Goal: Contribute content

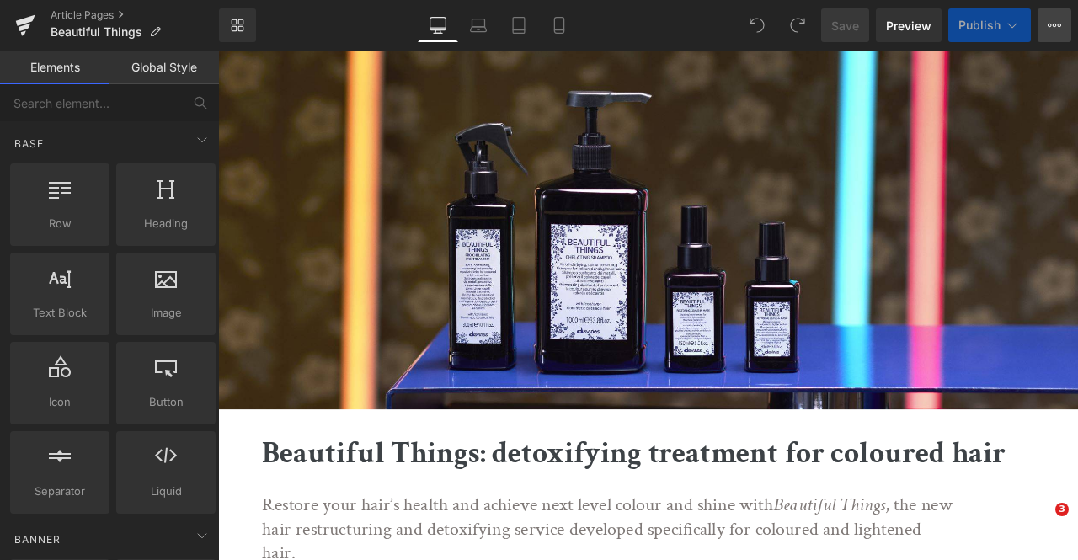
click at [1047, 22] on button "View Live Page View with current Template Save Template to Library Schedule Pub…" at bounding box center [1055, 25] width 34 height 34
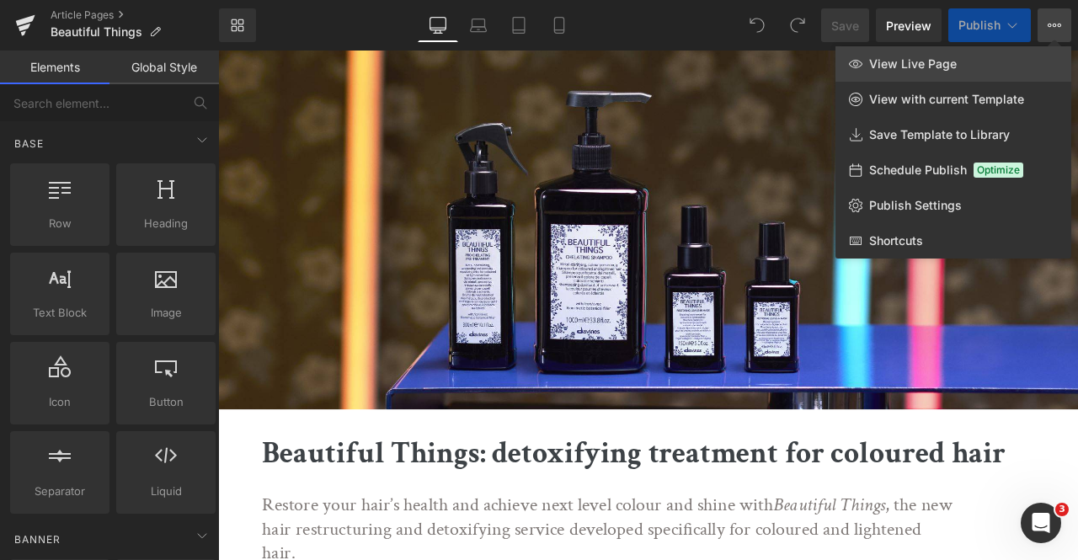
click at [967, 67] on link "View Live Page" at bounding box center [954, 63] width 236 height 35
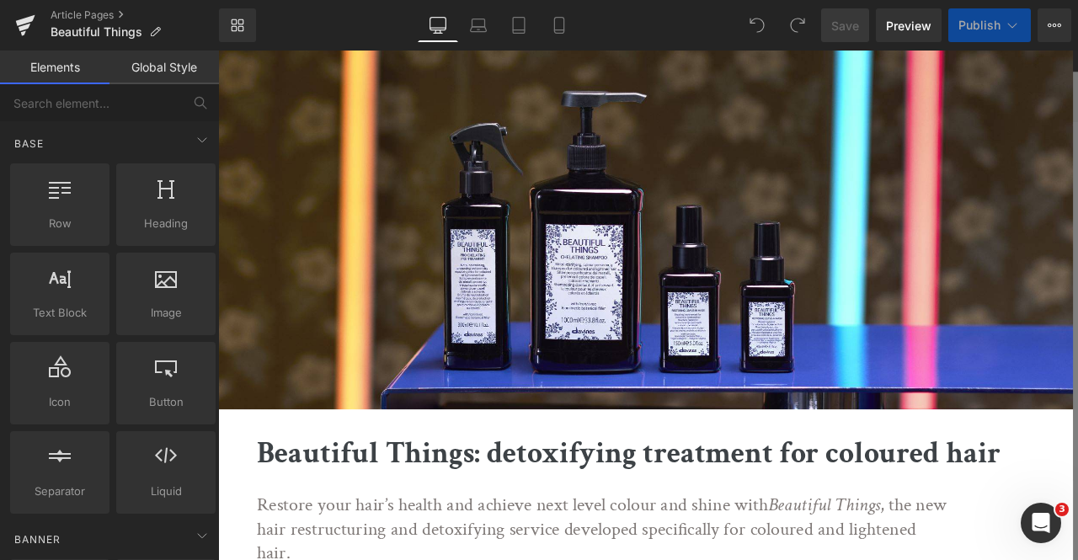
scroll to position [290, 0]
click at [1009, 21] on icon at bounding box center [1012, 25] width 17 height 17
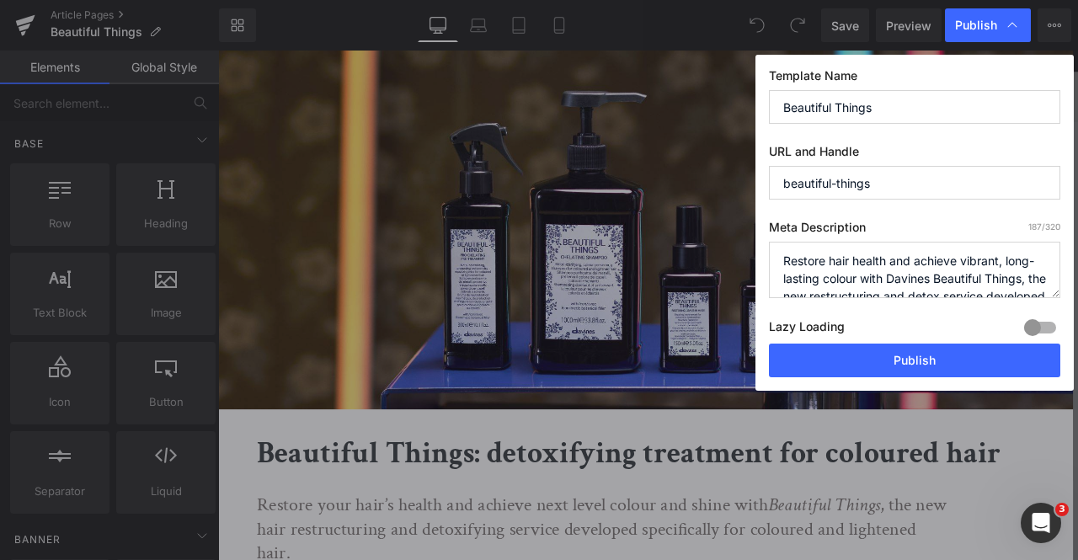
click at [881, 179] on input "beautiful-things" at bounding box center [915, 183] width 292 height 34
type input "beautiful-things-2025"
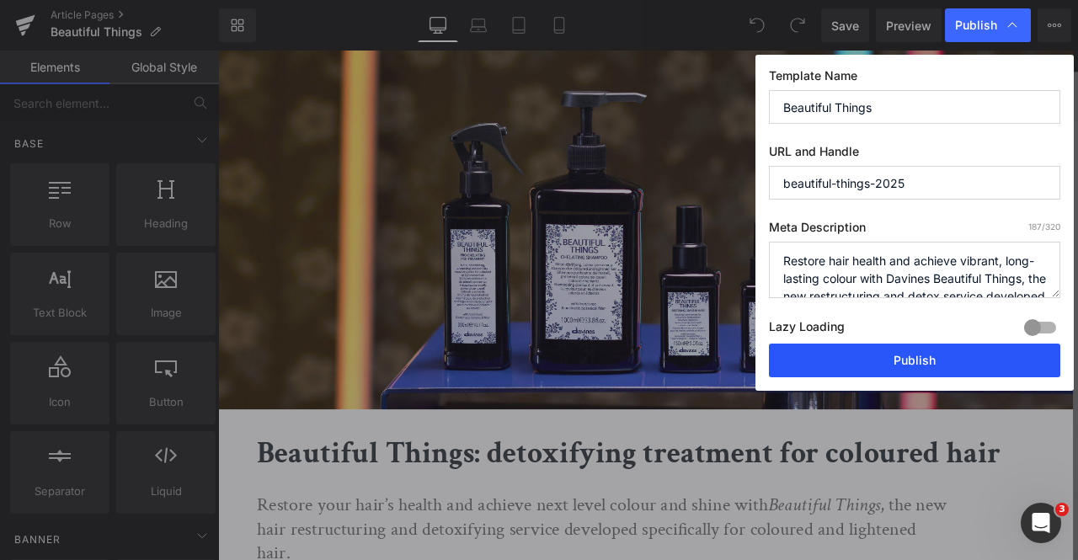
click at [865, 367] on button "Publish" at bounding box center [915, 361] width 292 height 34
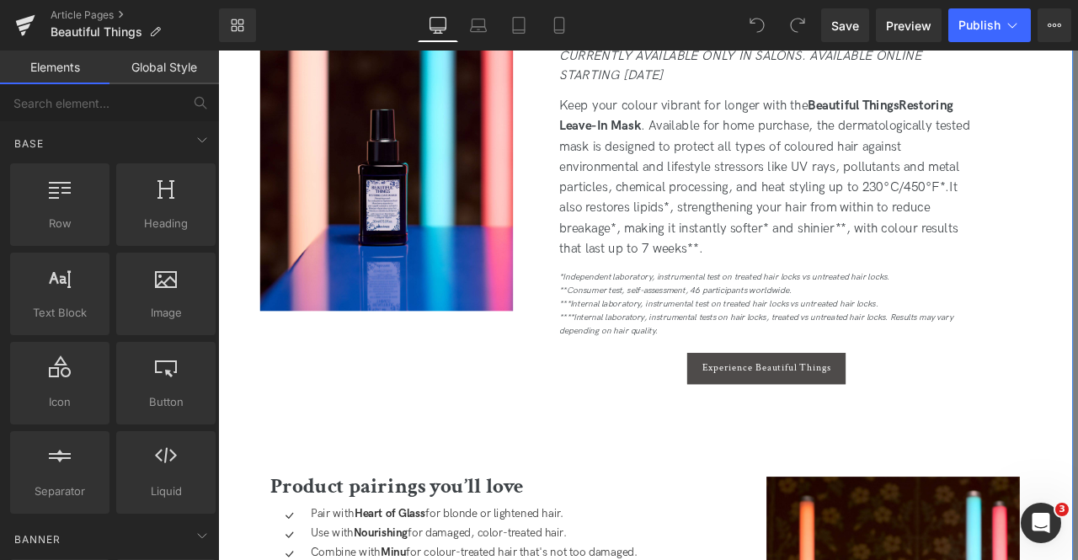
scroll to position [2208, 0]
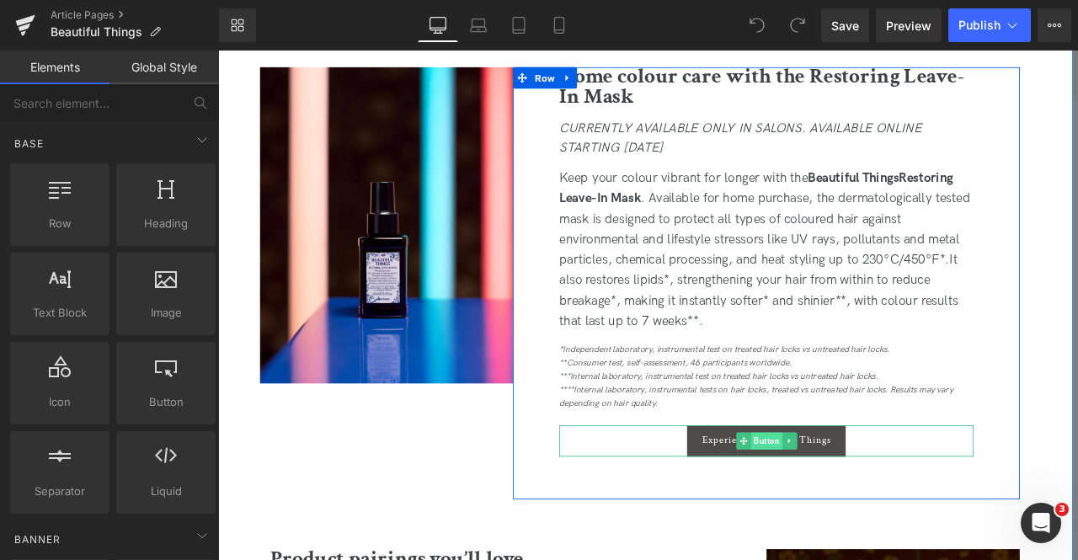
click at [863, 516] on span "Button" at bounding box center [868, 514] width 37 height 20
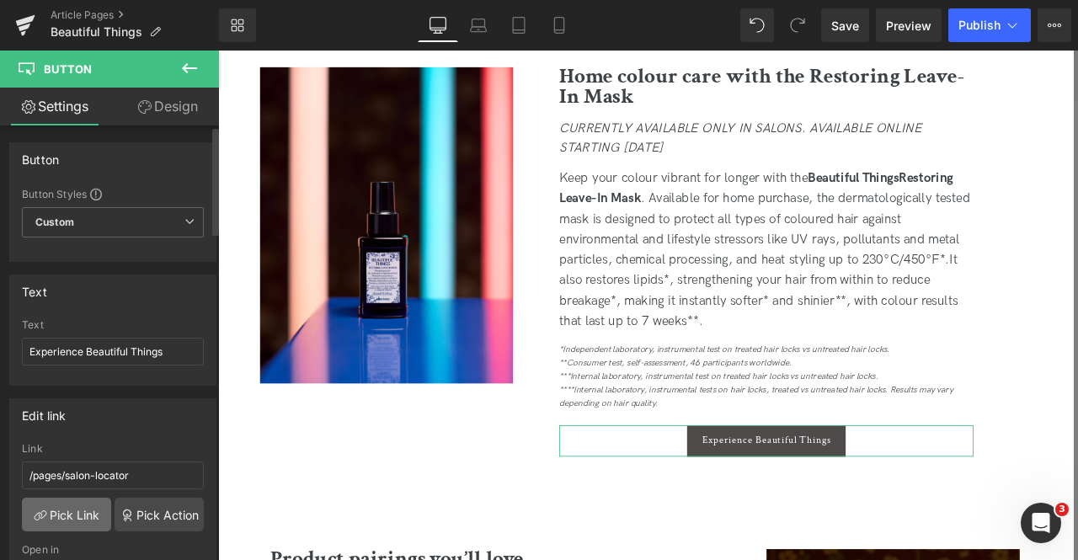
click at [66, 518] on link "Pick Link" at bounding box center [66, 515] width 89 height 34
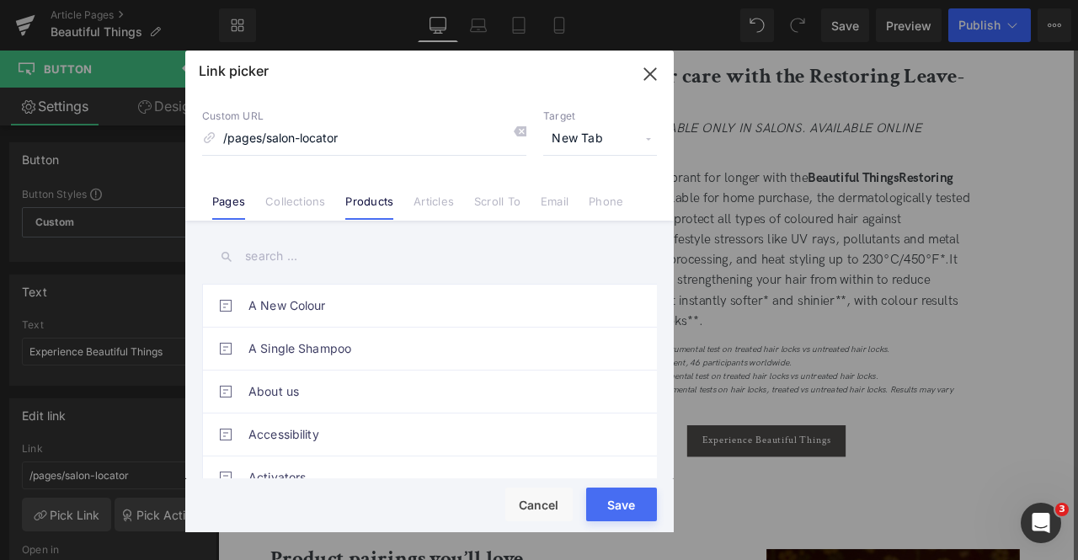
click at [369, 193] on li "Products" at bounding box center [369, 194] width 68 height 29
click at [318, 242] on input "text" at bounding box center [429, 257] width 455 height 38
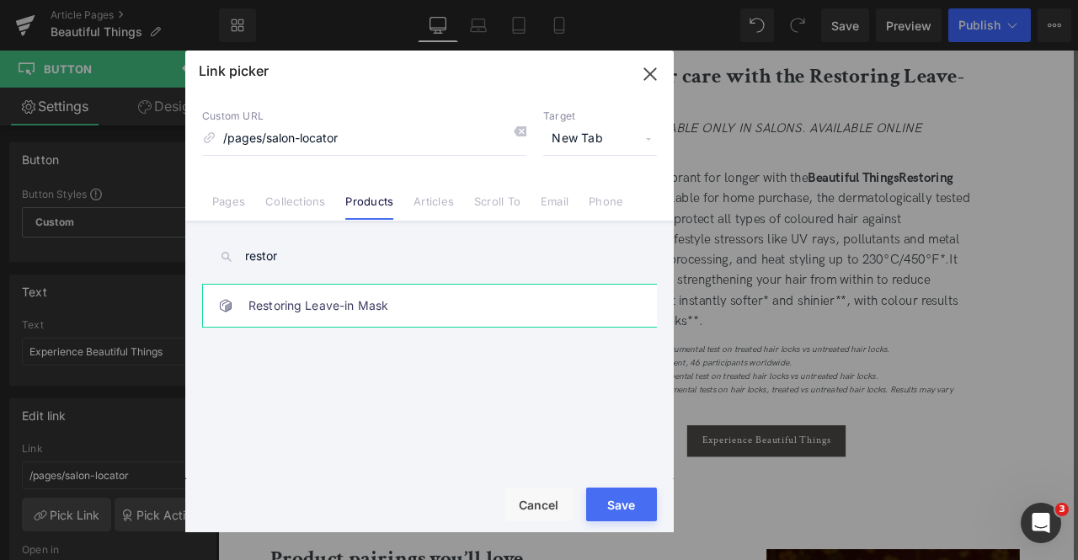
type input "restor"
click at [406, 309] on link "Restoring Leave-in Mask" at bounding box center [434, 306] width 371 height 42
click at [627, 501] on button "Save" at bounding box center [621, 505] width 71 height 34
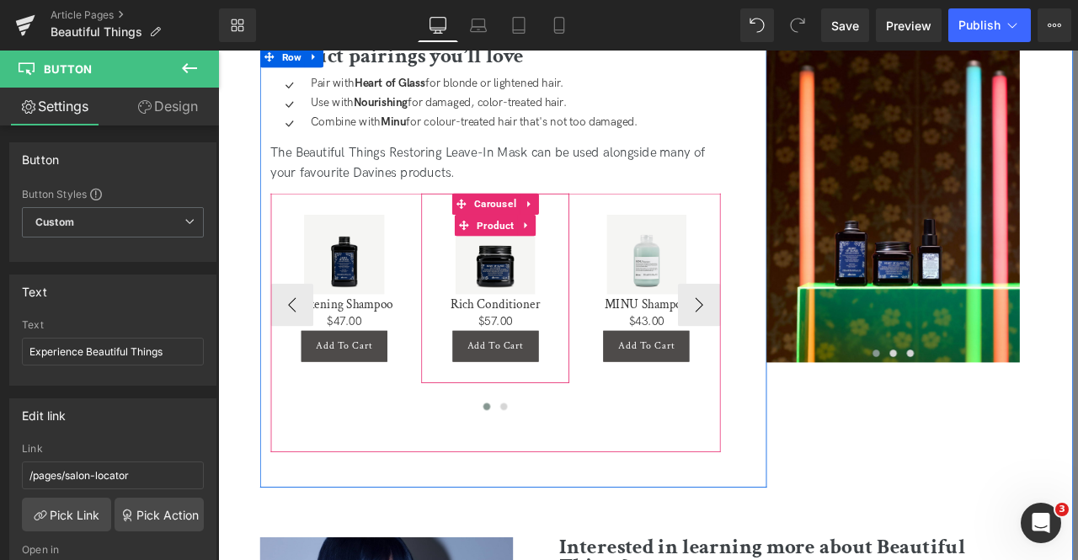
scroll to position [2806, 0]
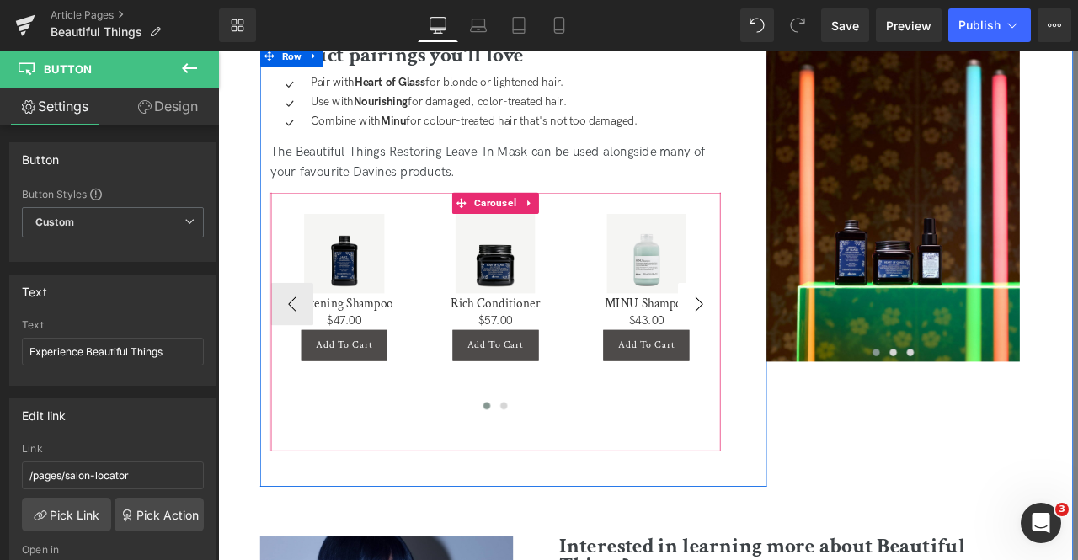
click at [789, 350] on button "›" at bounding box center [788, 351] width 51 height 51
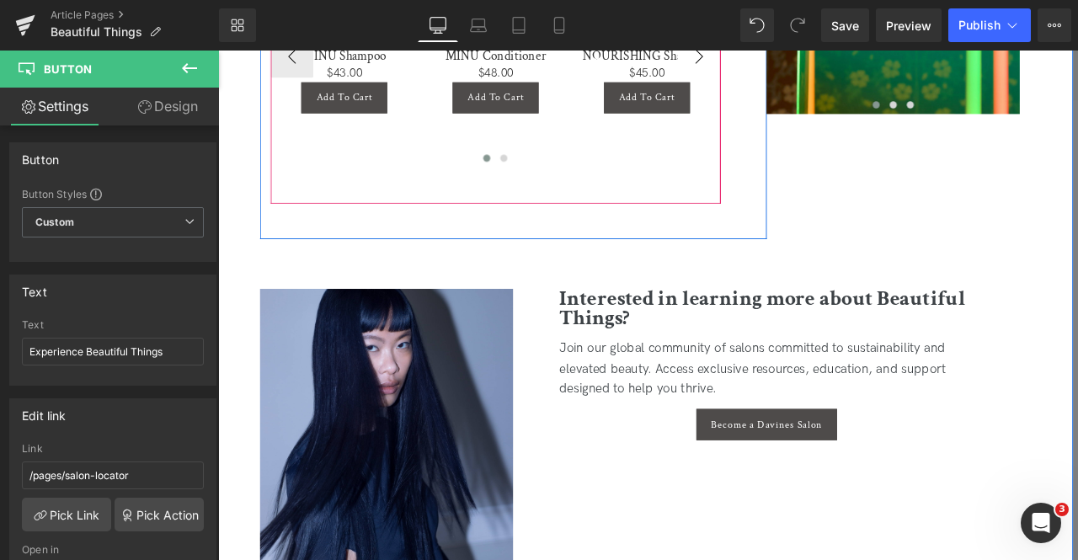
scroll to position [3240, 0]
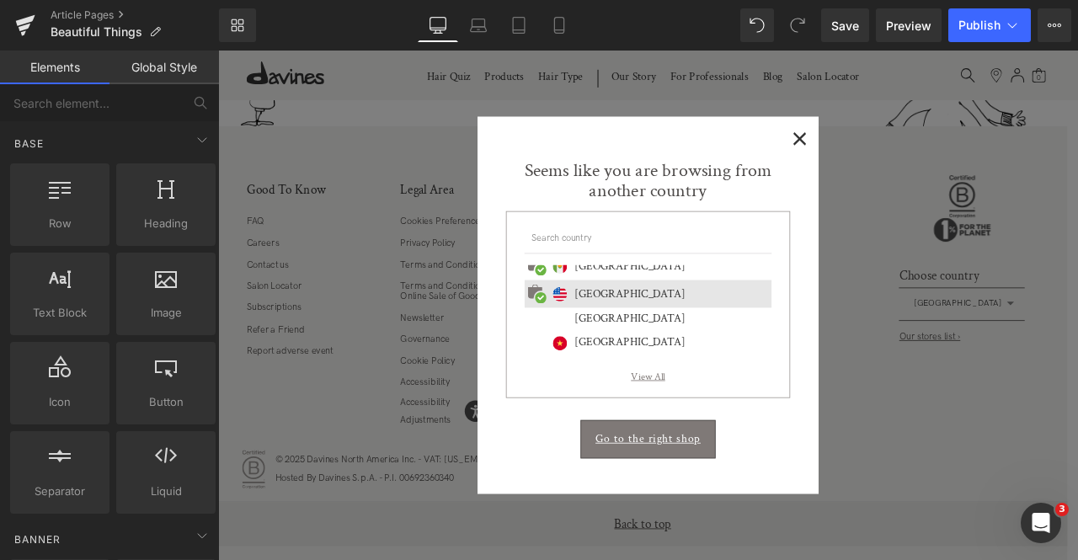
click at [904, 150] on span "×" at bounding box center [908, 152] width 18 height 21
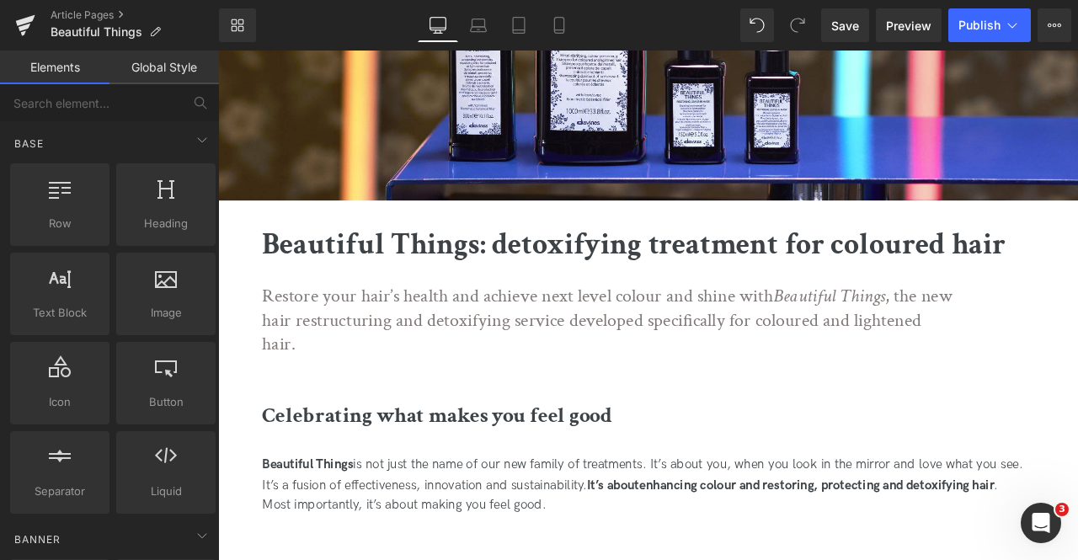
scroll to position [178, 0]
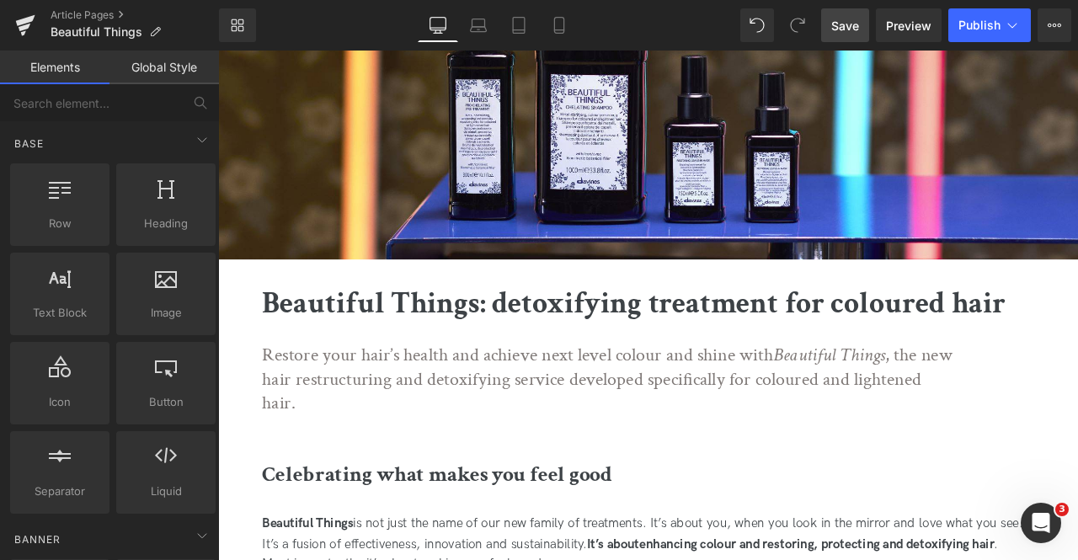
click at [847, 19] on span "Save" at bounding box center [846, 26] width 28 height 18
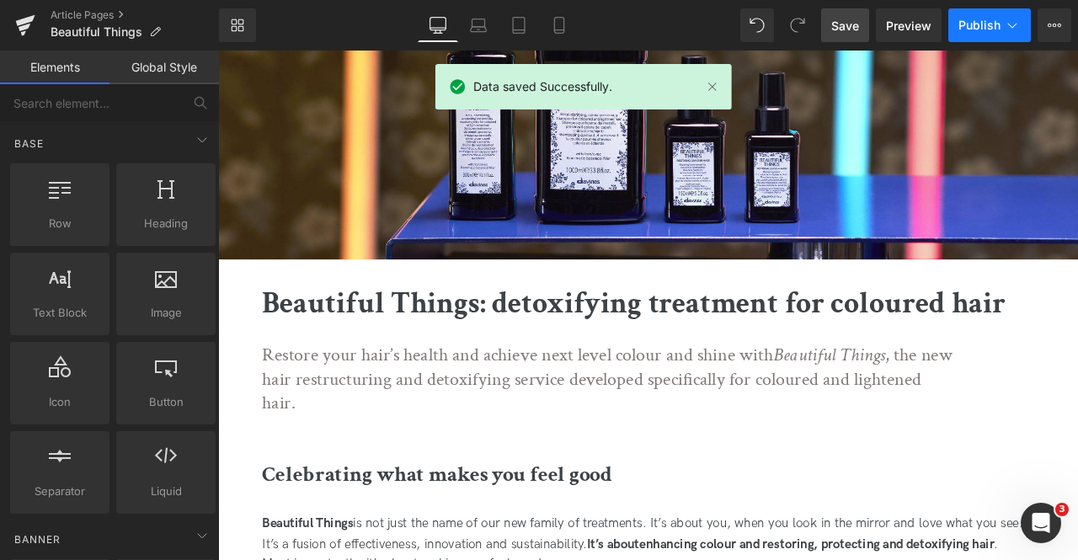
click at [982, 24] on span "Publish" at bounding box center [980, 25] width 42 height 13
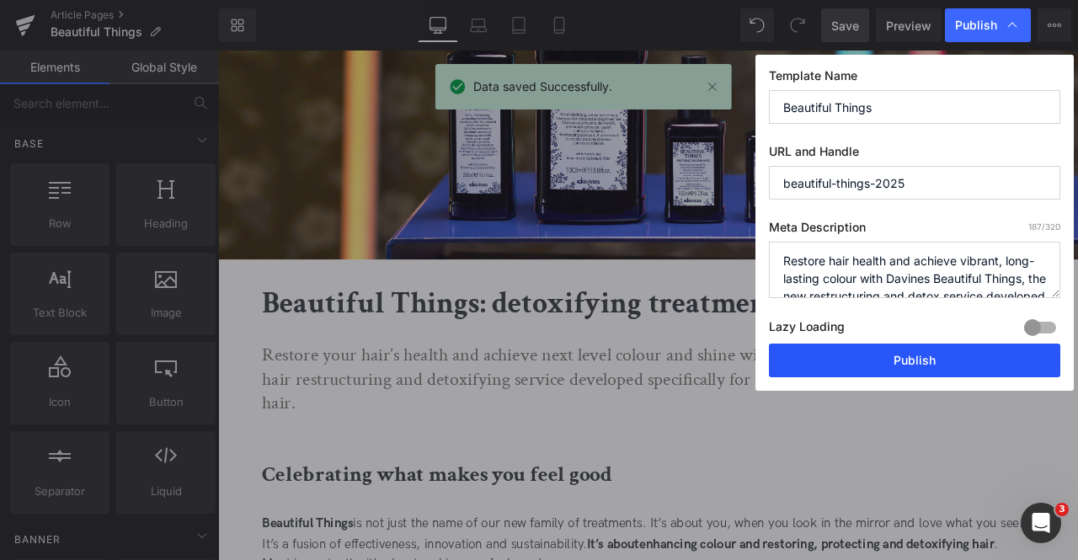
click at [819, 355] on button "Publish" at bounding box center [915, 361] width 292 height 34
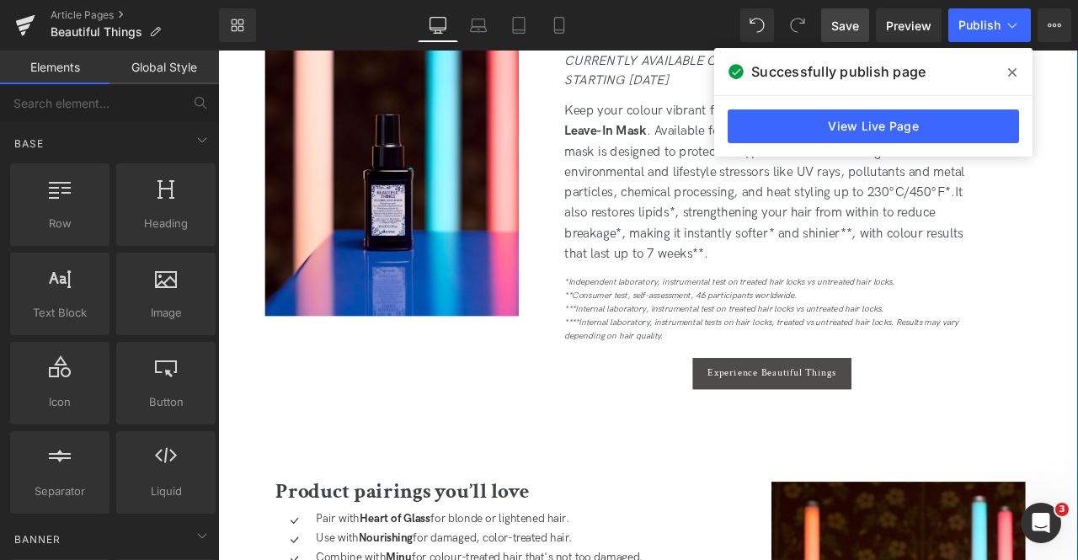
scroll to position [2289, 0]
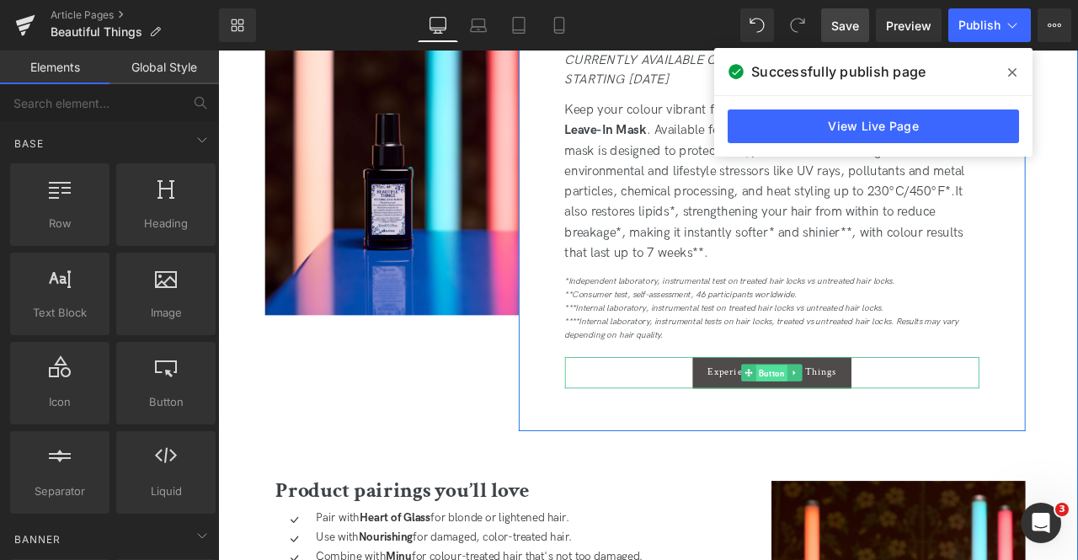
click at [873, 428] on span "Button" at bounding box center [874, 433] width 37 height 20
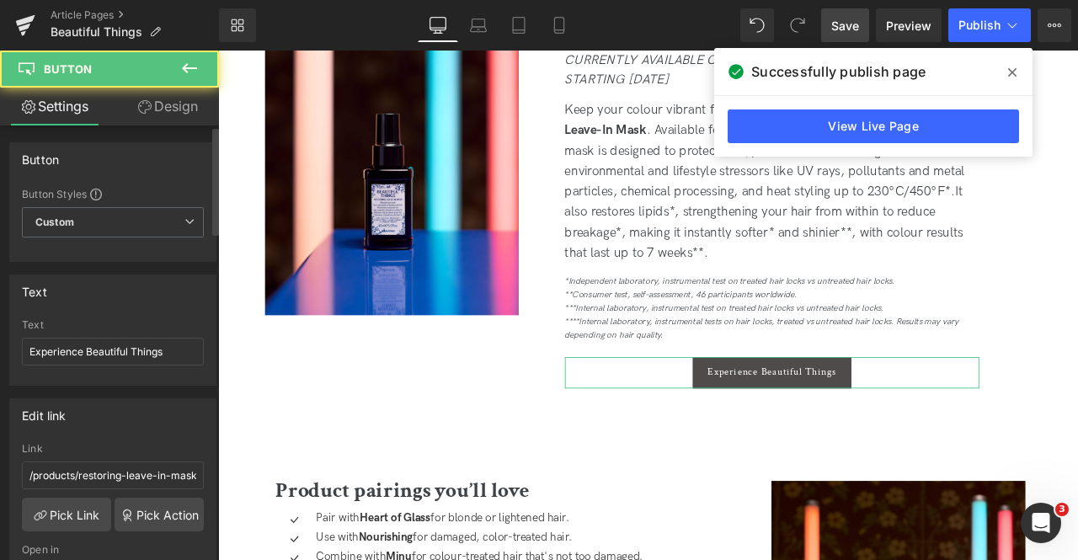
click at [109, 367] on div "Text Experience Beautiful Things" at bounding box center [113, 352] width 182 height 66
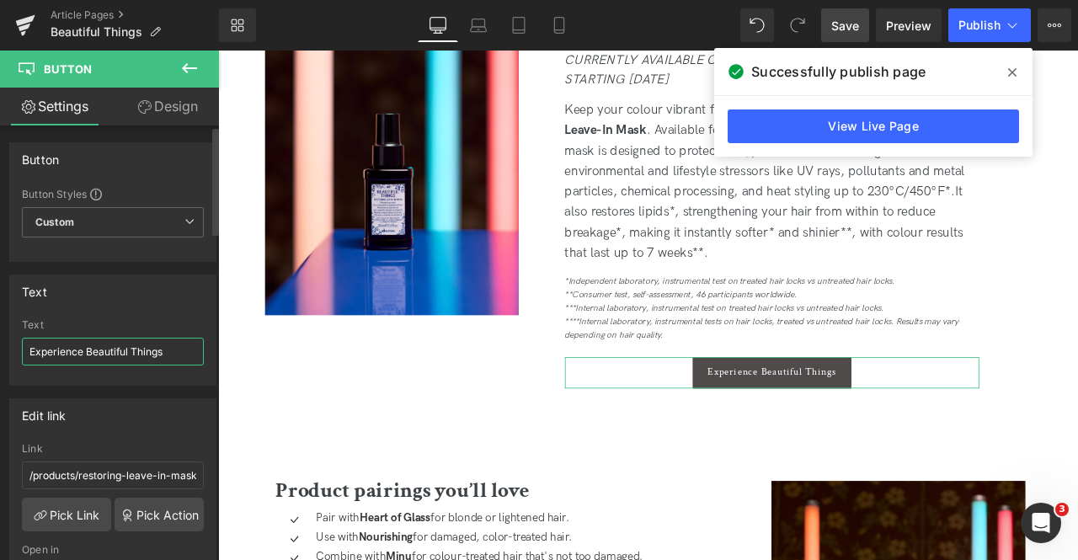
click at [97, 353] on input "Experience Beautiful Things" at bounding box center [113, 352] width 182 height 28
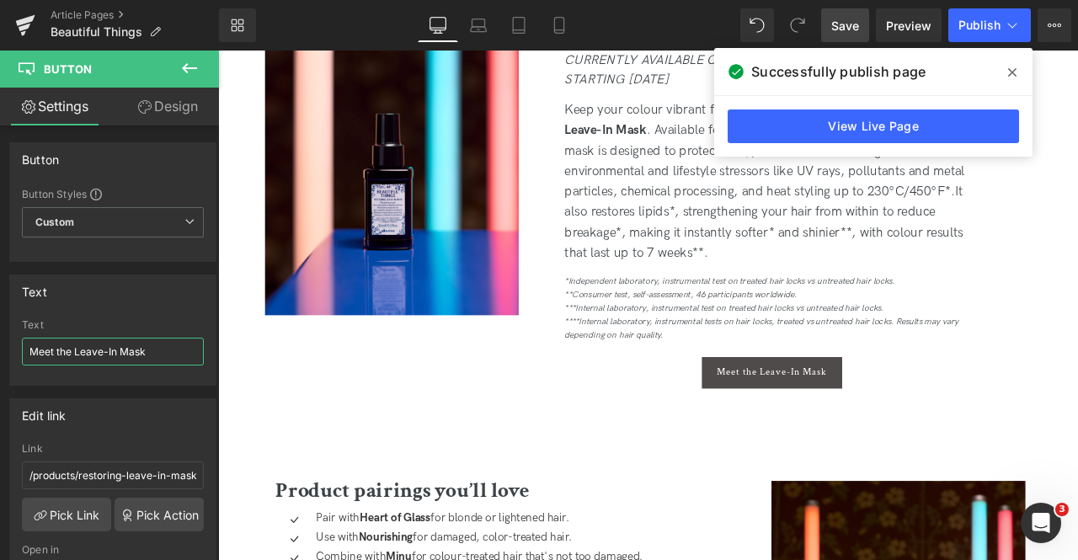
type input "Meet the Leave-In Mask"
click at [846, 25] on span "Save" at bounding box center [846, 26] width 28 height 18
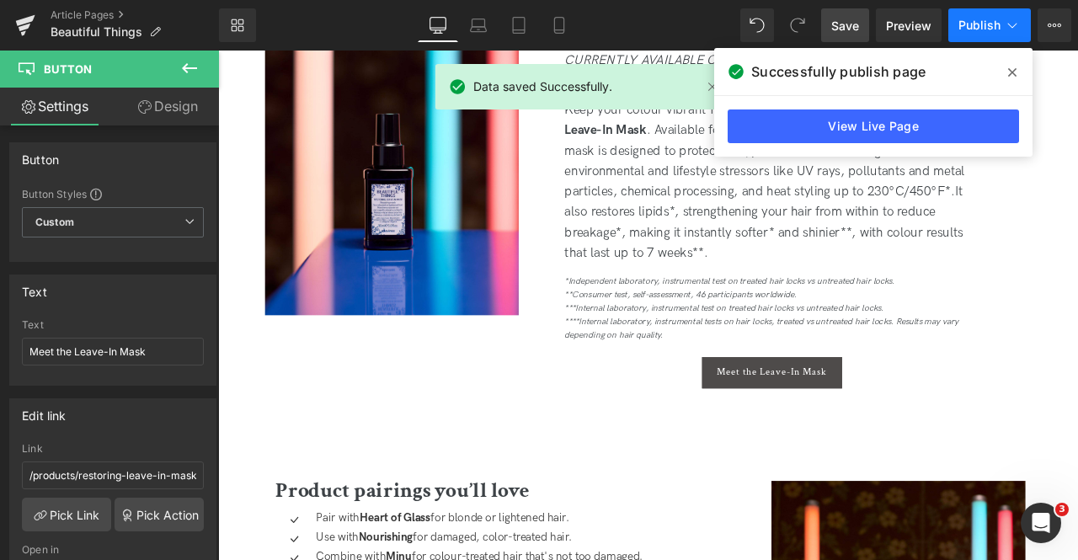
click at [1004, 26] on icon at bounding box center [1012, 25] width 17 height 17
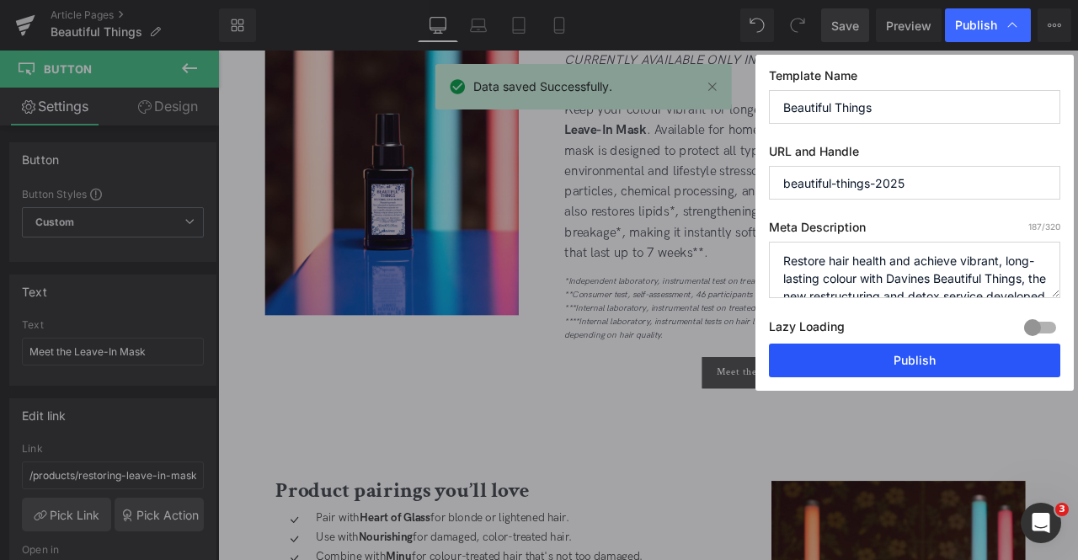
click at [902, 355] on button "Publish" at bounding box center [915, 361] width 292 height 34
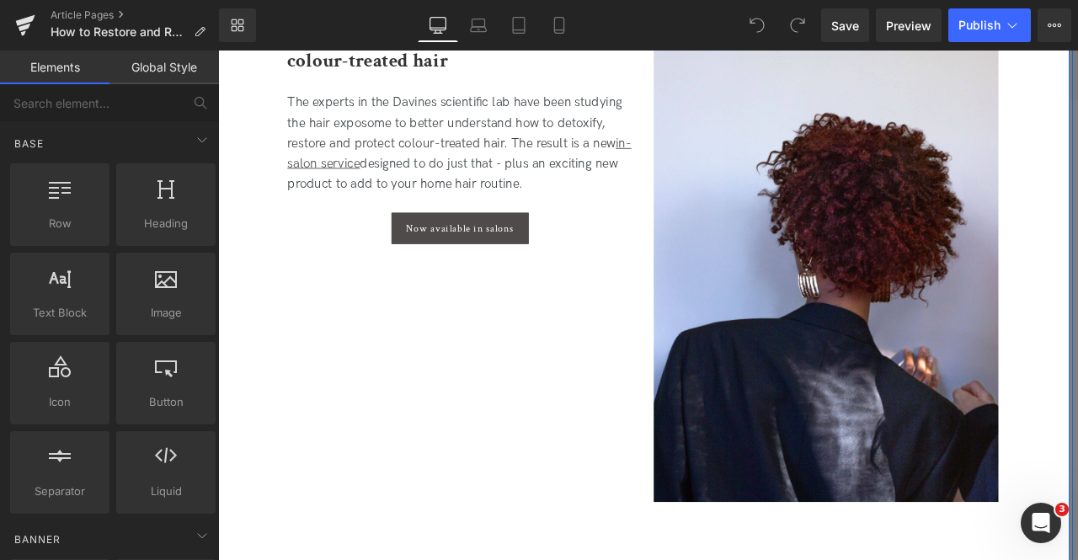
scroll to position [3050, 0]
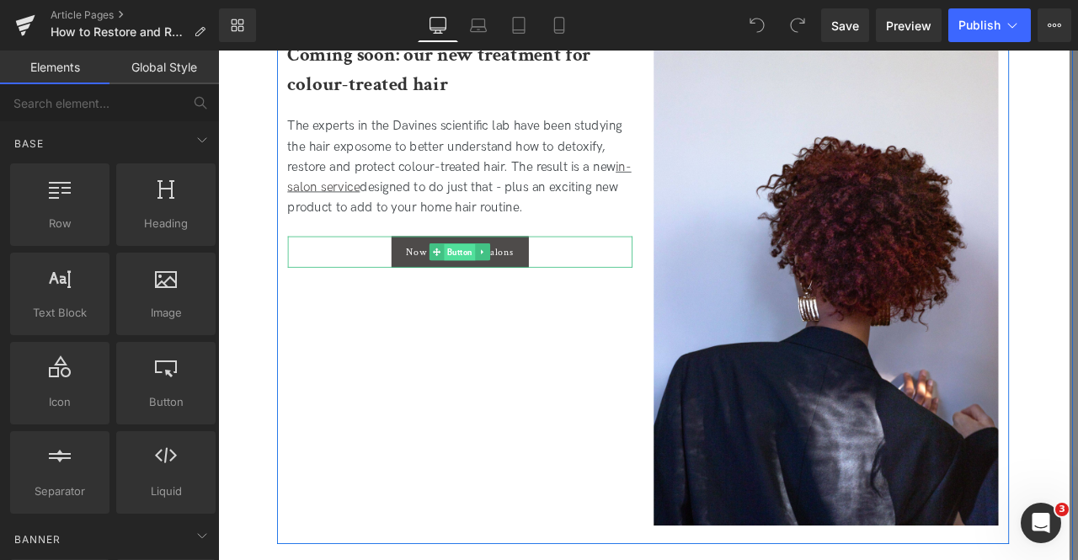
click at [499, 290] on span "Button" at bounding box center [504, 291] width 37 height 20
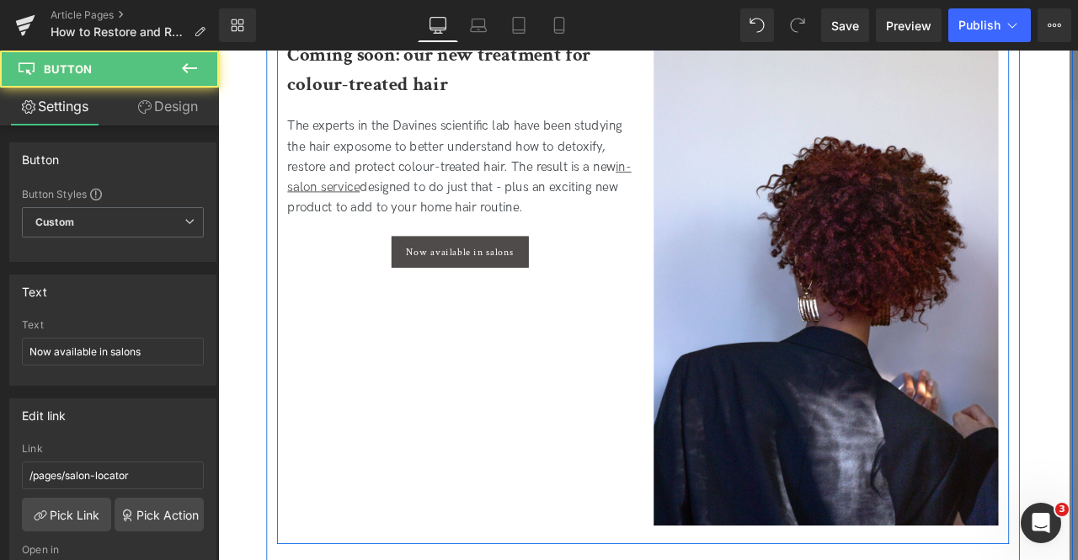
scroll to position [2974, 0]
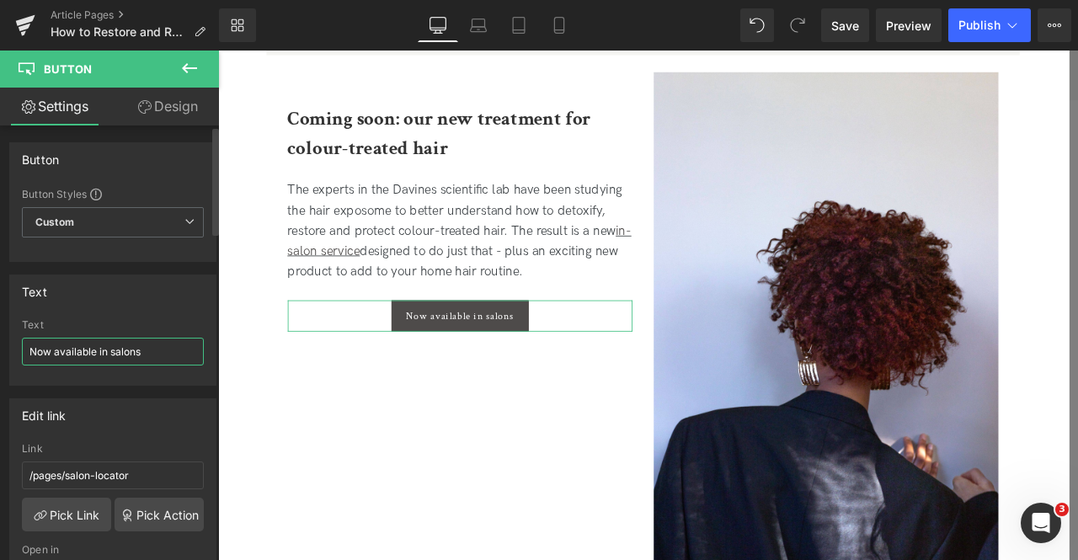
click at [88, 350] on input "Now available in salons" at bounding box center [113, 352] width 182 height 28
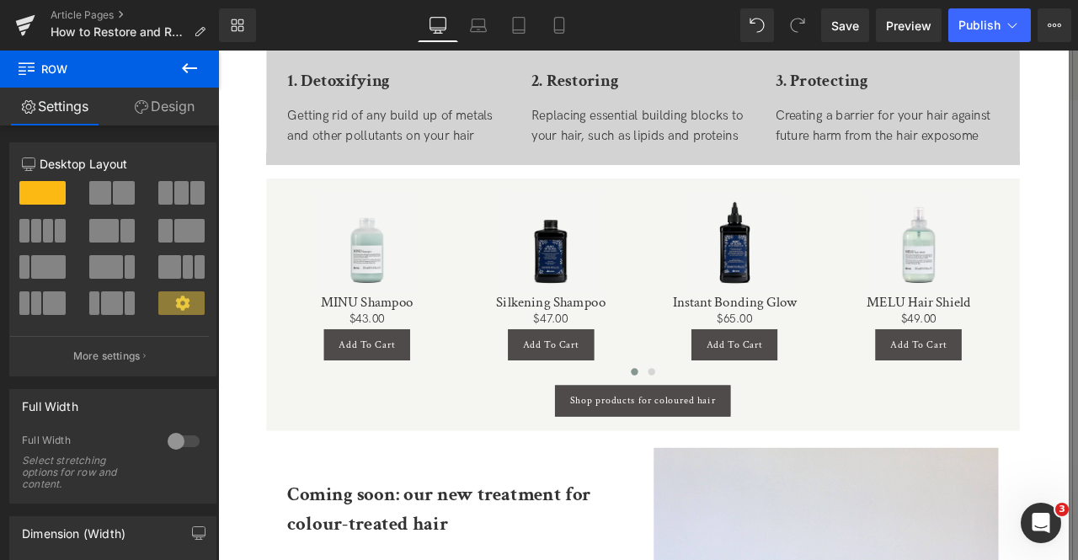
scroll to position [2526, 0]
